Goal: Task Accomplishment & Management: Use online tool/utility

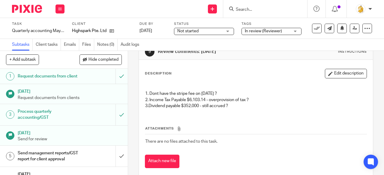
scroll to position [30, 0]
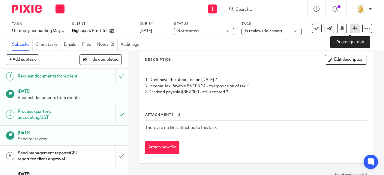
click at [352, 28] on icon at bounding box center [354, 28] width 4 height 4
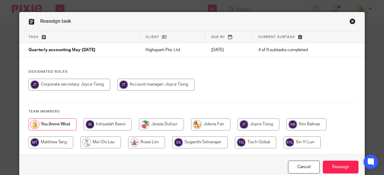
click at [141, 85] on input "radio" at bounding box center [155, 85] width 77 height 12
radio input "true"
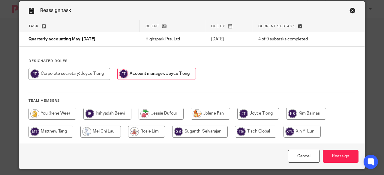
scroll to position [16, 0]
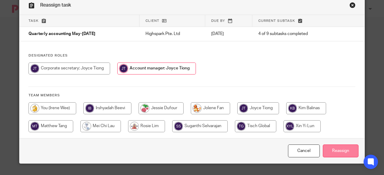
click at [341, 153] on input "Reassign" at bounding box center [341, 151] width 36 height 13
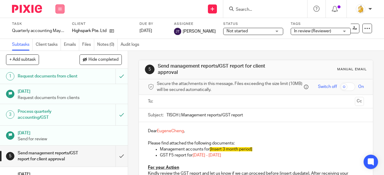
click at [62, 10] on button at bounding box center [59, 8] width 9 height 9
click at [59, 27] on link "Work" at bounding box center [57, 28] width 10 height 4
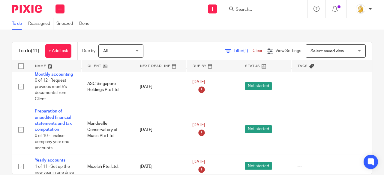
scroll to position [375, 0]
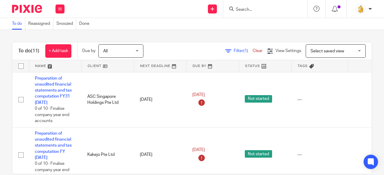
click at [252, 9] on input "Search" at bounding box center [262, 9] width 54 height 5
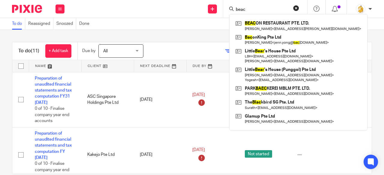
type input "beac"
click at [255, 18] on div "BEAC ON RESTAURANT PTE. LTD. Tong Hann Goh < tonghann@hevel.sg > Bac onKing Pte…" at bounding box center [298, 72] width 138 height 117
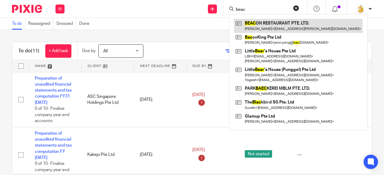
click at [259, 25] on link at bounding box center [298, 26] width 129 height 14
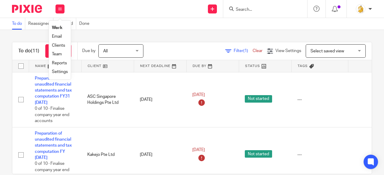
click at [59, 72] on link "Settings" at bounding box center [60, 72] width 16 height 4
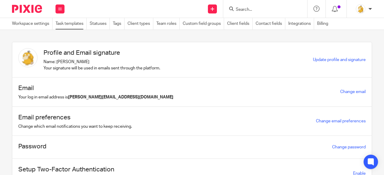
click at [76, 21] on link "Task templates" at bounding box center [70, 24] width 31 height 12
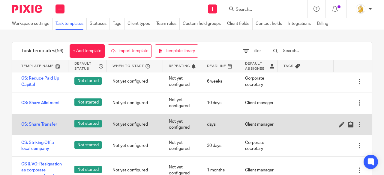
scroll to position [540, 0]
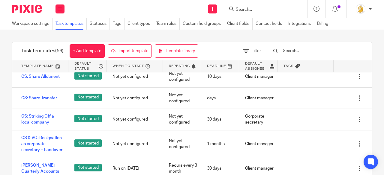
click at [259, 8] on input "Search" at bounding box center [262, 9] width 54 height 5
type input "payroll"
click button "submit" at bounding box center [0, 0] width 0 height 0
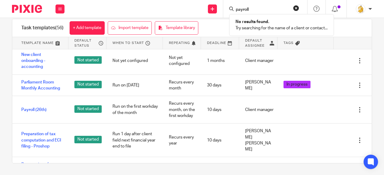
scroll to position [1008, 0]
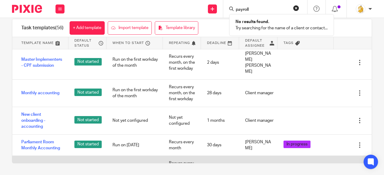
click at [26, 167] on link "Payroll (26th)" at bounding box center [33, 170] width 25 height 6
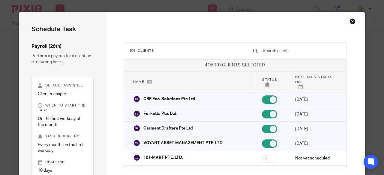
scroll to position [41, 0]
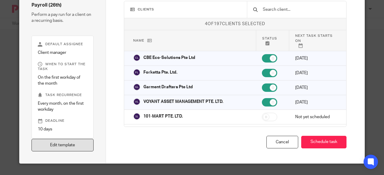
click at [81, 146] on link "Edit template" at bounding box center [62, 145] width 62 height 13
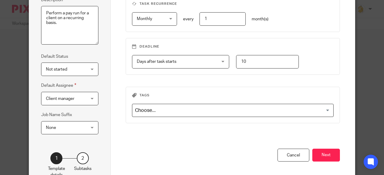
scroll to position [117, 0]
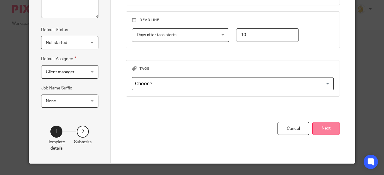
click at [315, 127] on button "Next" at bounding box center [326, 128] width 28 height 13
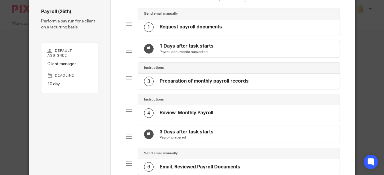
scroll to position [0, 0]
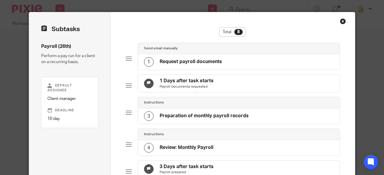
click at [341, 19] on div "Close this dialog window" at bounding box center [343, 21] width 6 height 6
